Goal: Task Accomplishment & Management: Complete application form

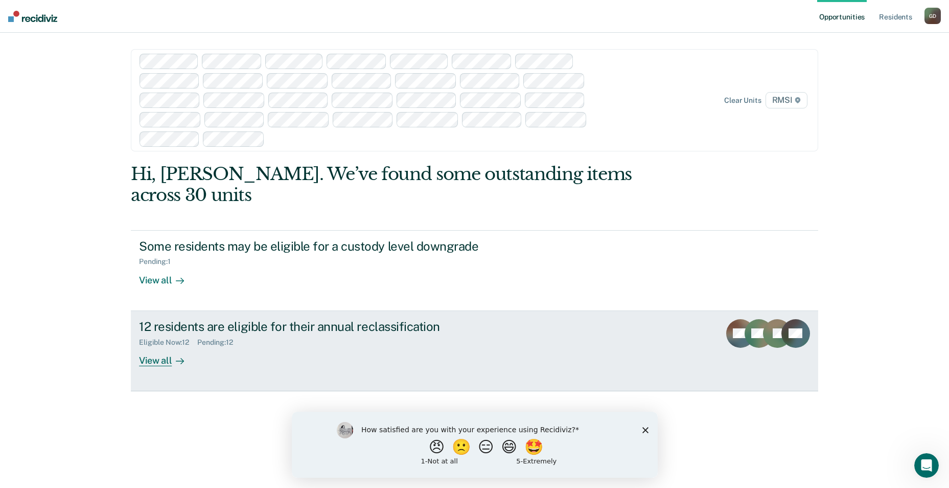
click at [158, 346] on div "View all" at bounding box center [167, 356] width 57 height 20
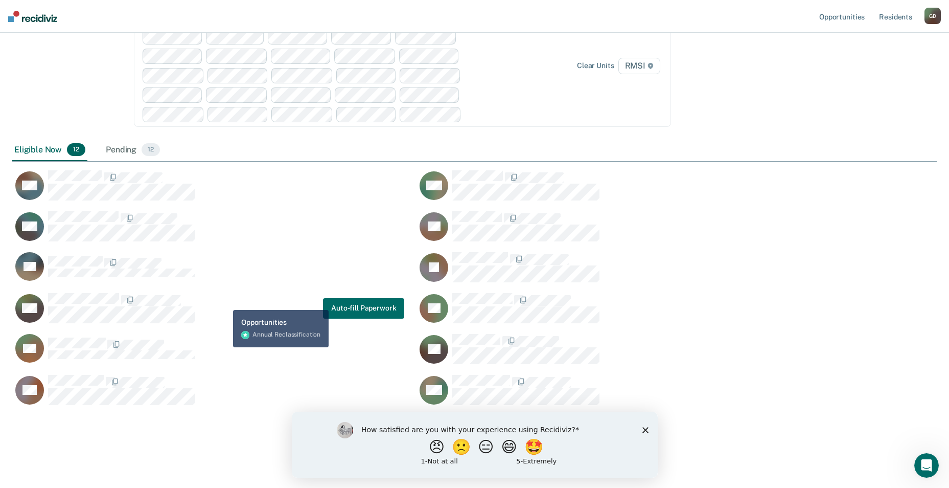
scroll to position [114, 0]
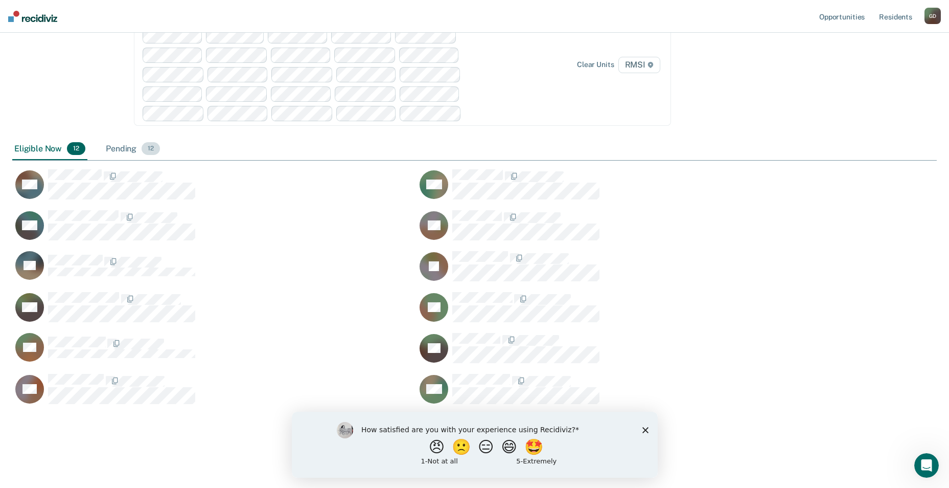
drag, startPoint x: 123, startPoint y: 147, endPoint x: 144, endPoint y: 147, distance: 21.5
click at [124, 147] on div "Pending 12" at bounding box center [133, 149] width 58 height 22
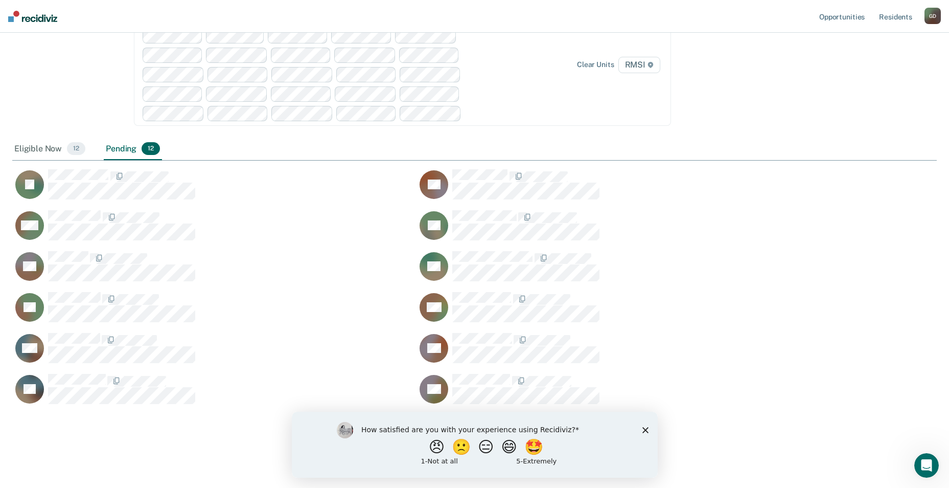
click at [644, 430] on polygon "Close survey" at bounding box center [645, 429] width 6 height 6
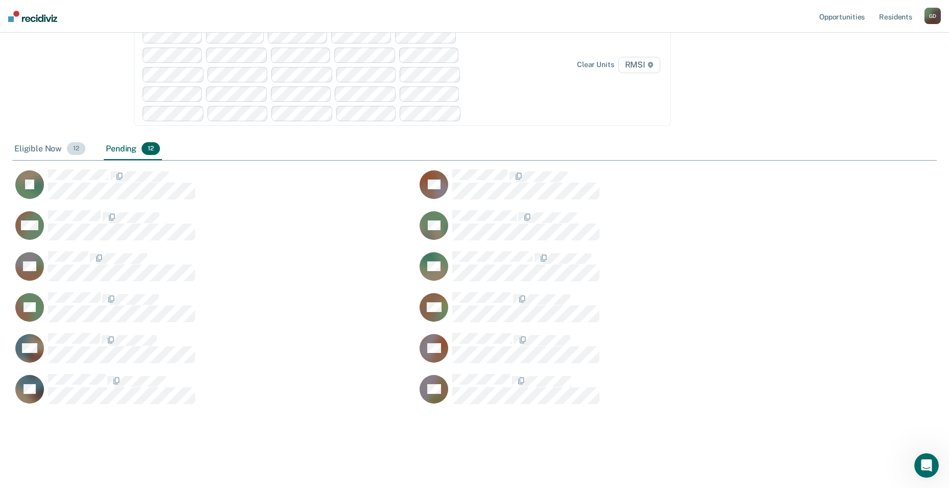
click at [25, 149] on div "Eligible Now 12" at bounding box center [49, 149] width 75 height 22
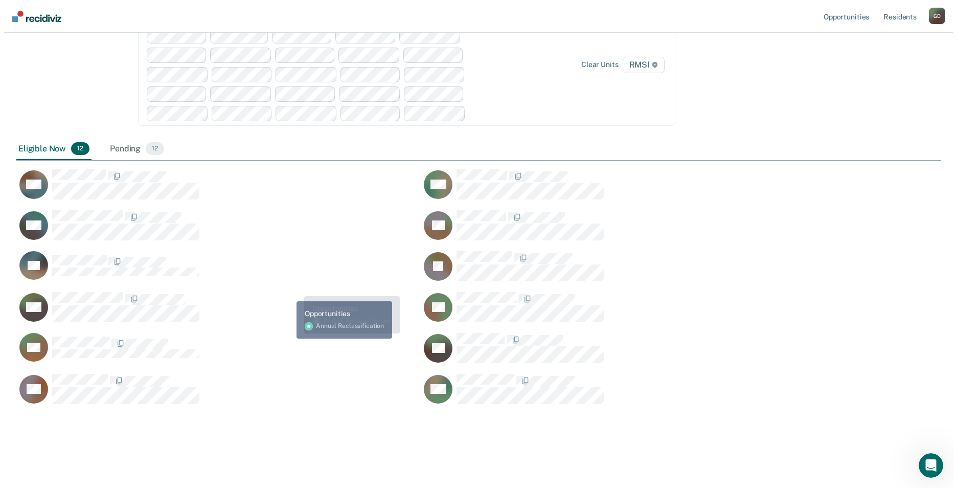
scroll to position [0, 0]
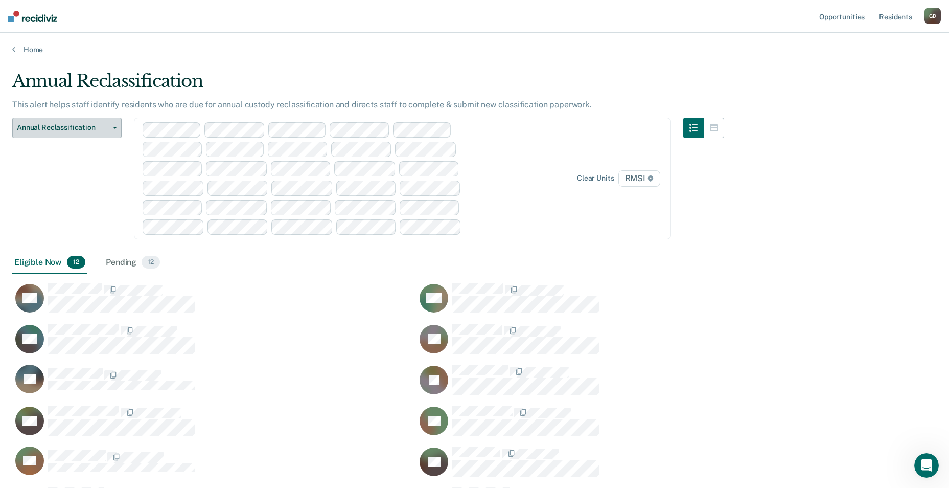
click at [37, 125] on span "Annual Reclassification" at bounding box center [63, 127] width 92 height 9
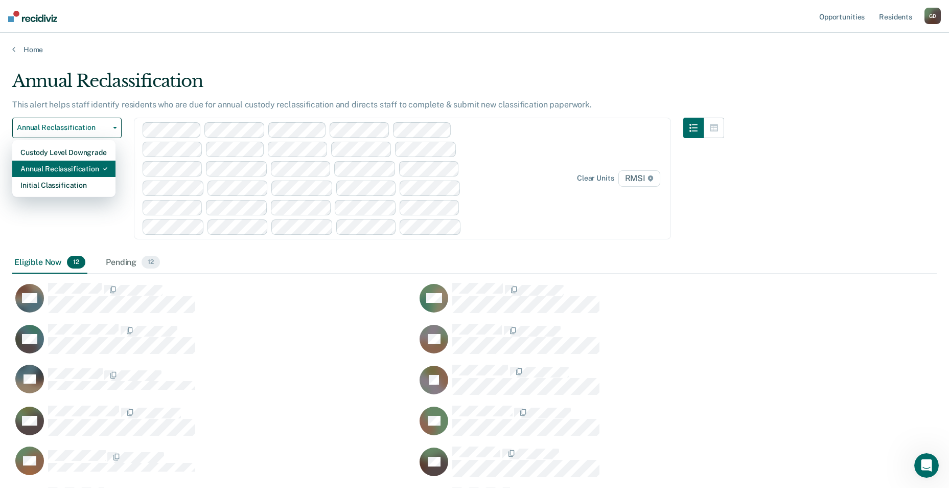
click at [61, 167] on div "Annual Reclassification" at bounding box center [63, 169] width 87 height 16
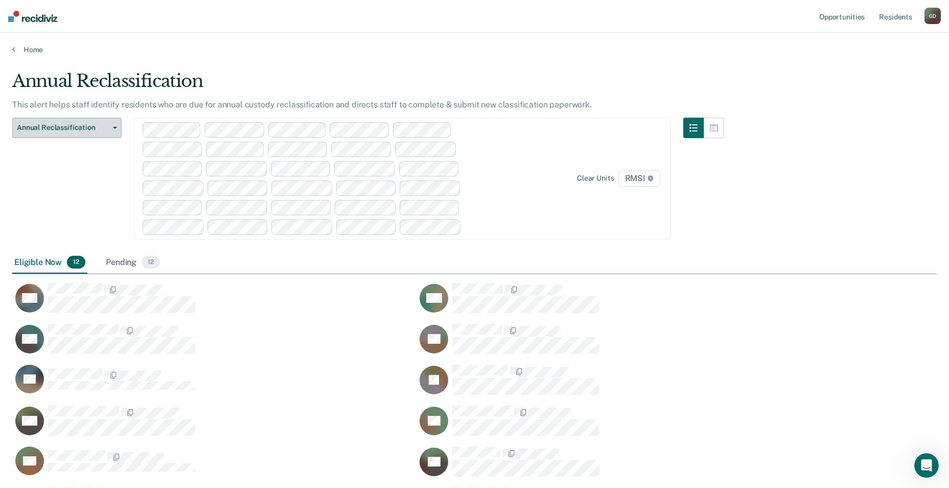
click at [66, 127] on span "Annual Reclassification" at bounding box center [63, 127] width 92 height 9
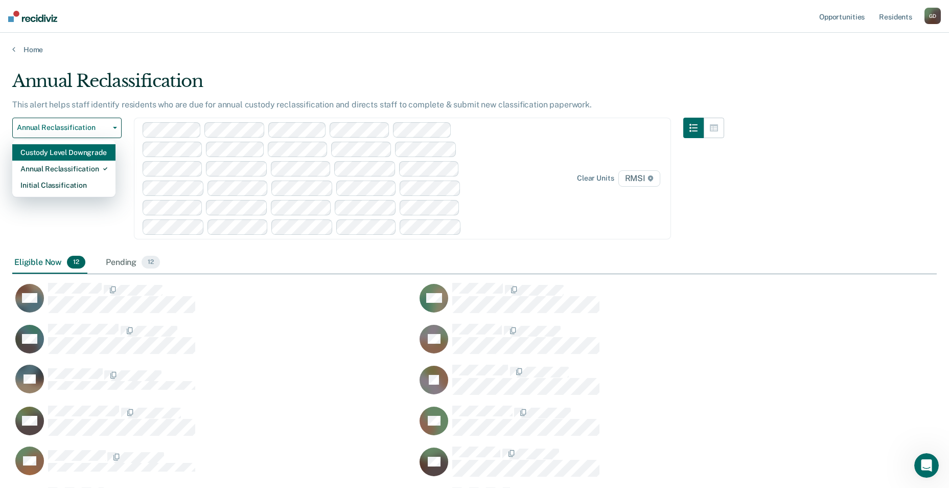
click at [86, 149] on div "Custody Level Downgrade" at bounding box center [63, 152] width 87 height 16
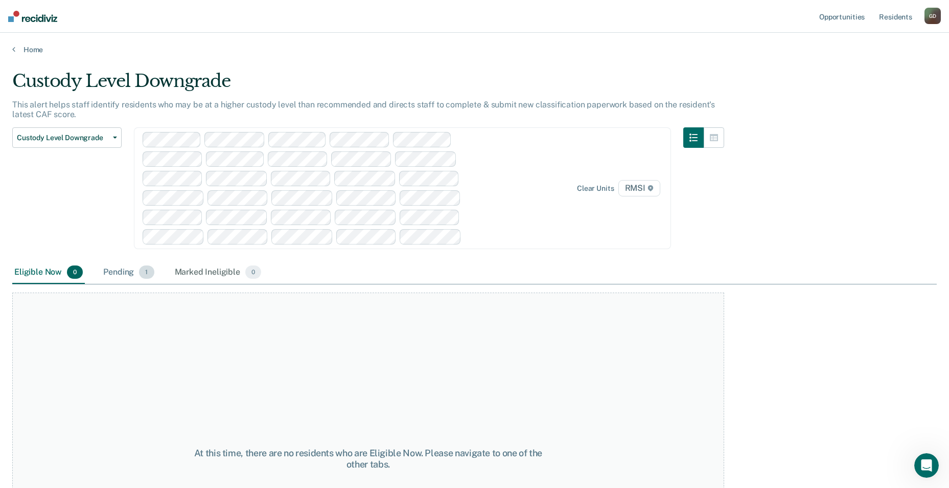
click at [134, 269] on div "Pending 1" at bounding box center [128, 272] width 55 height 22
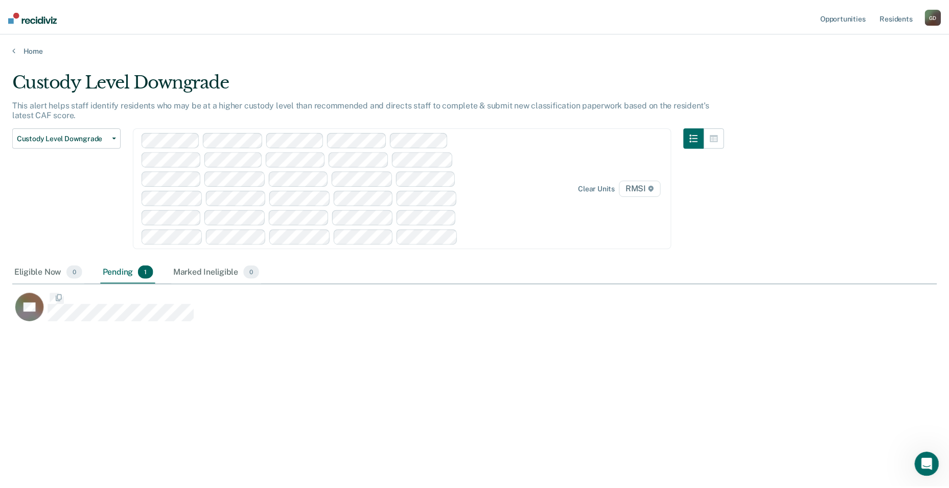
scroll to position [333, 925]
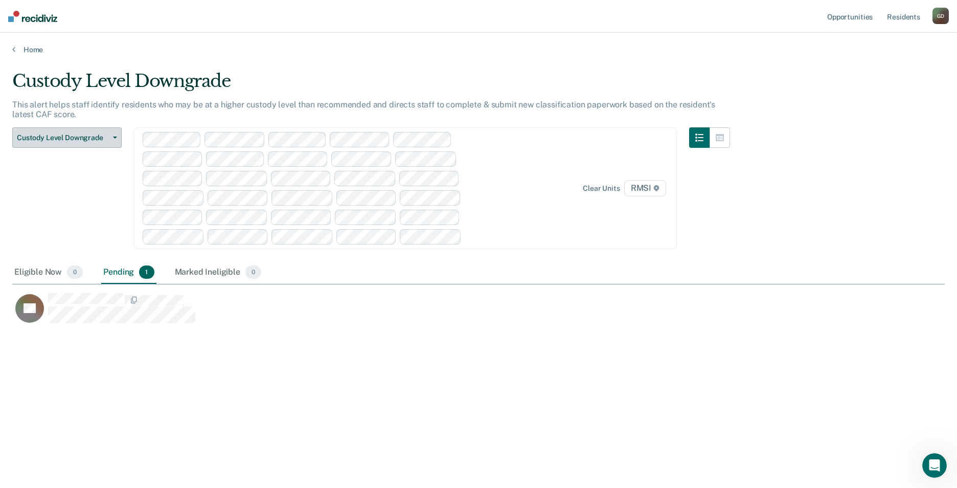
click at [55, 137] on span "Custody Level Downgrade" at bounding box center [63, 137] width 92 height 9
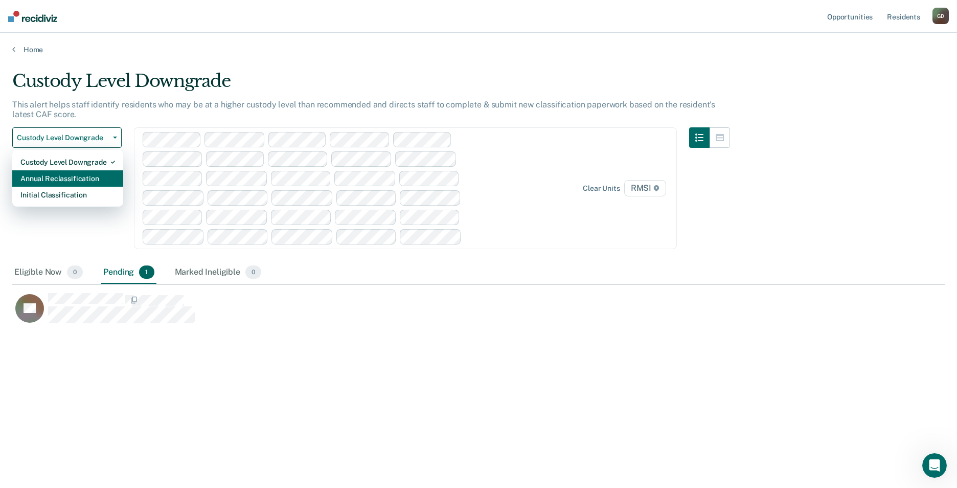
click at [55, 180] on div "Annual Reclassification" at bounding box center [67, 178] width 95 height 16
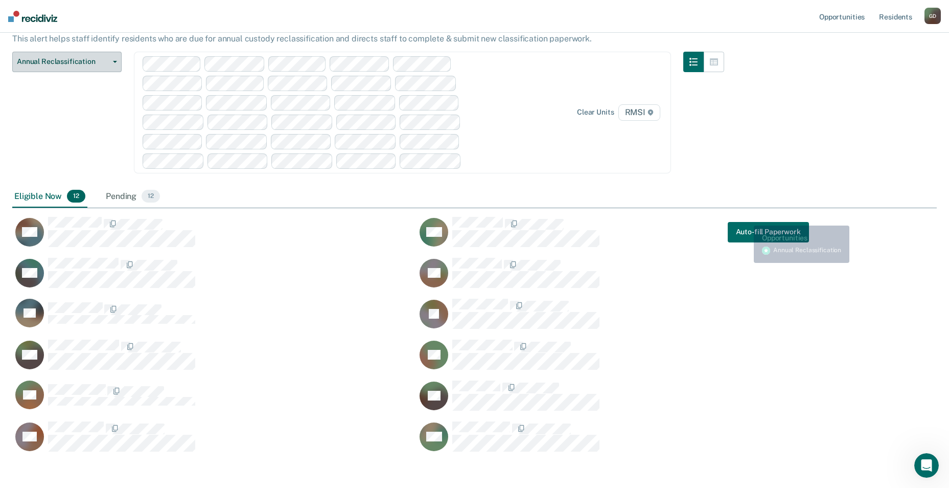
scroll to position [114, 0]
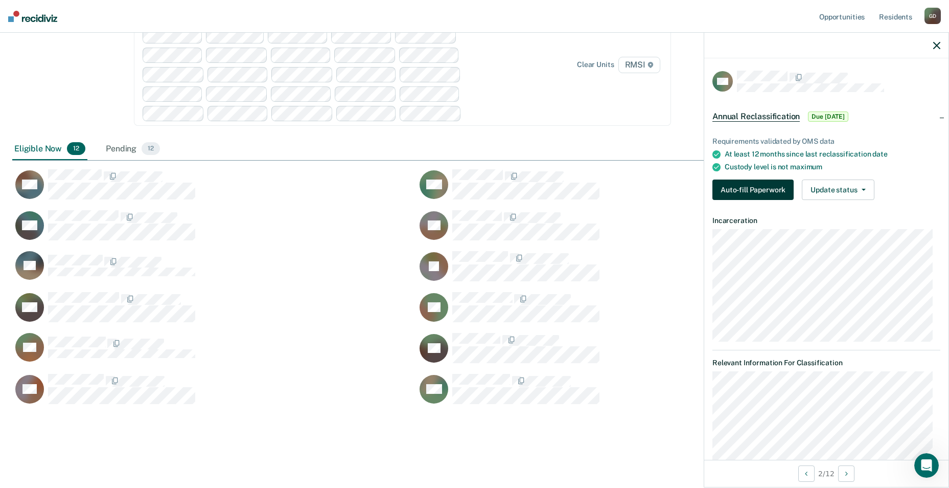
click at [781, 190] on button "Auto-fill Paperwork" at bounding box center [753, 189] width 81 height 20
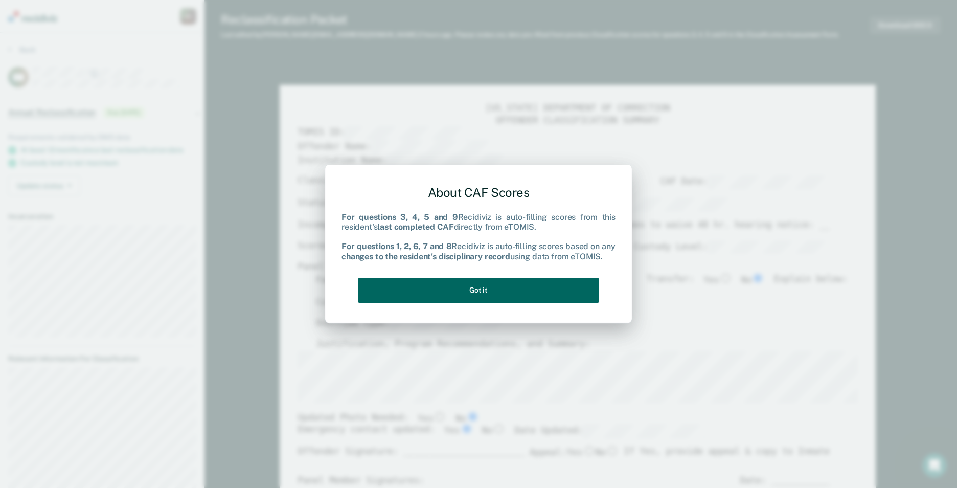
click at [493, 296] on button "Got it" at bounding box center [478, 290] width 241 height 25
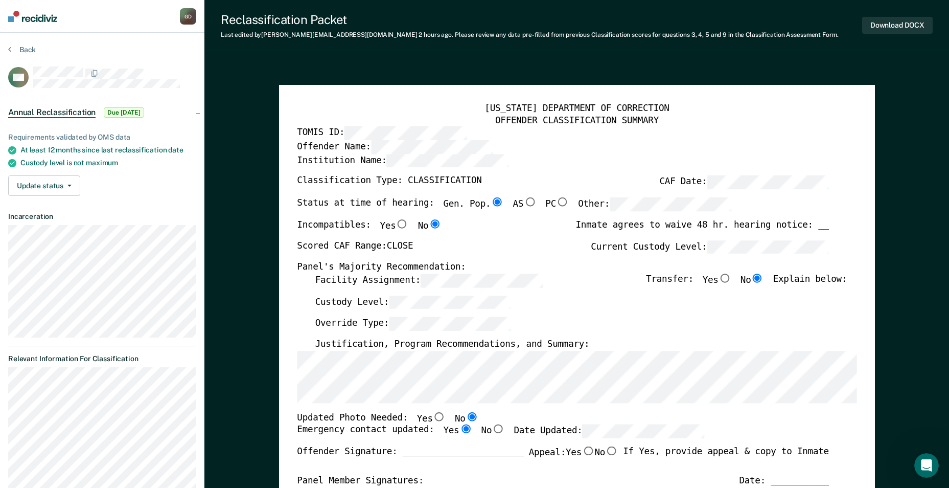
type textarea "x"
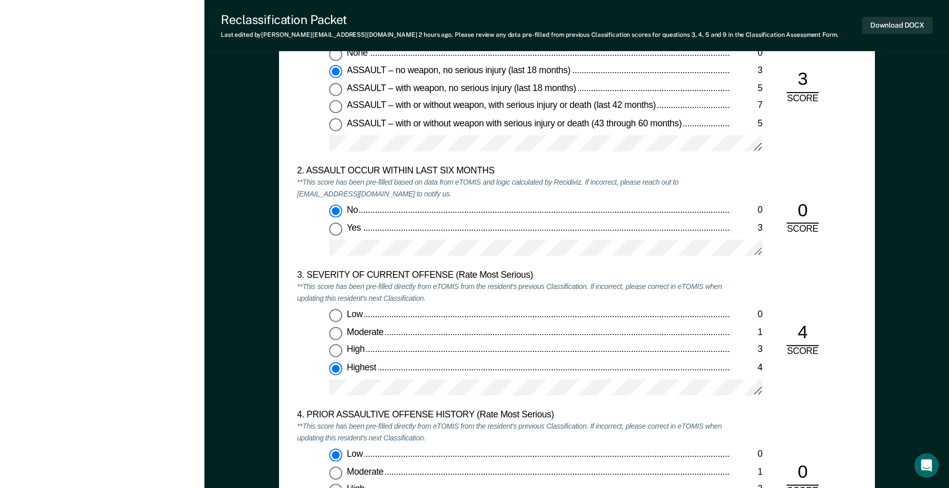
scroll to position [1023, 0]
